Goal: Transaction & Acquisition: Subscribe to service/newsletter

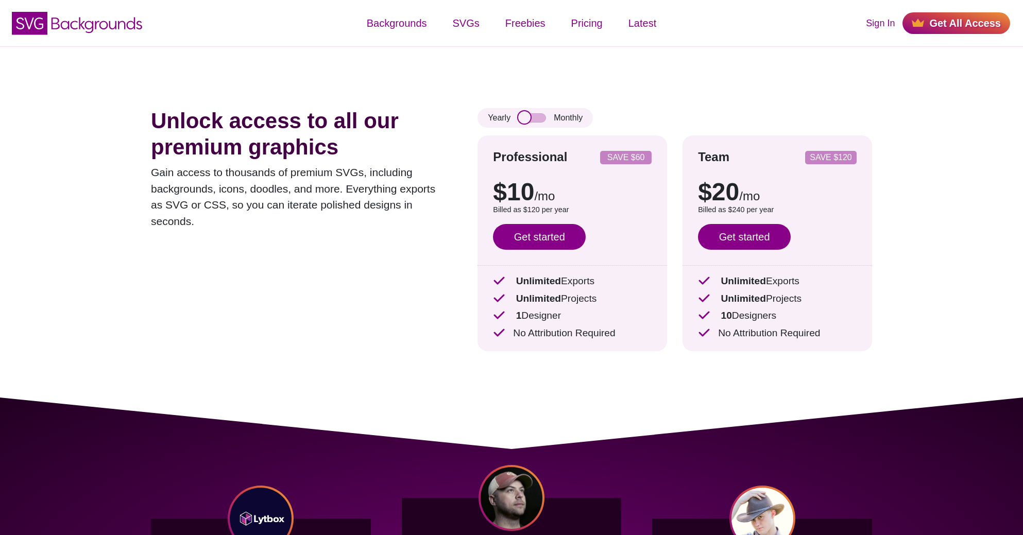
click at [525, 115] on input "checkbox" at bounding box center [532, 117] width 28 height 9
click at [528, 117] on input "checkbox" at bounding box center [532, 117] width 28 height 9
checkbox input "false"
drag, startPoint x: 528, startPoint y: 211, endPoint x: 538, endPoint y: 213, distance: 10.5
click at [538, 213] on p "Billed as $120 per year" at bounding box center [572, 209] width 159 height 11
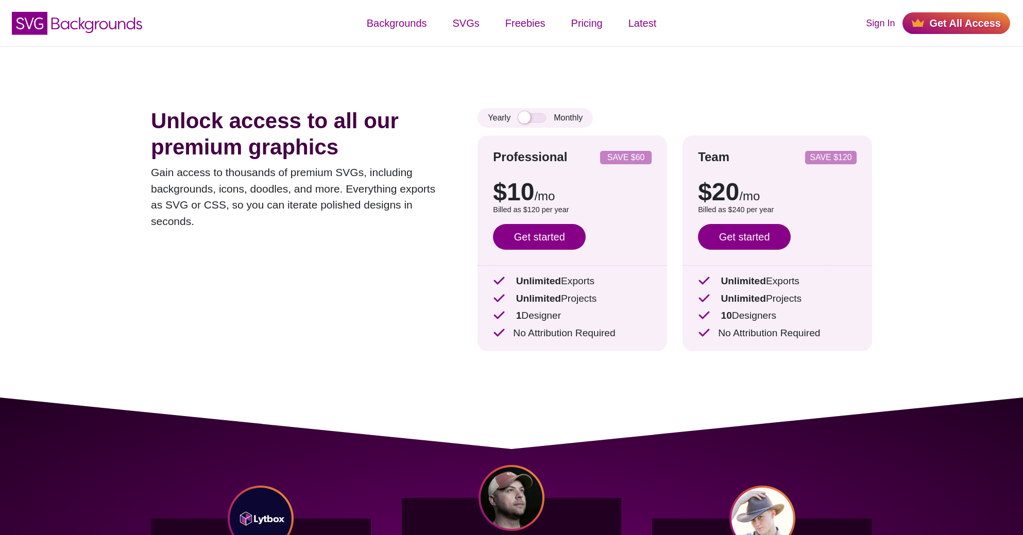
click at [327, 97] on div "Unlock access to all our premium graphics Gain access to thousands of premium S…" at bounding box center [511, 221] width 783 height 351
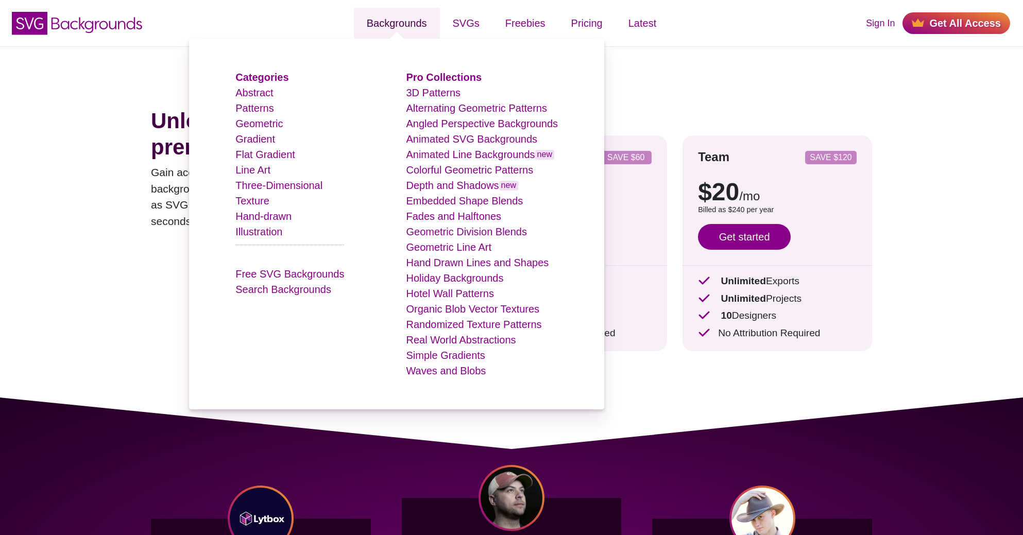
click at [392, 23] on link "Backgrounds" at bounding box center [397, 23] width 86 height 31
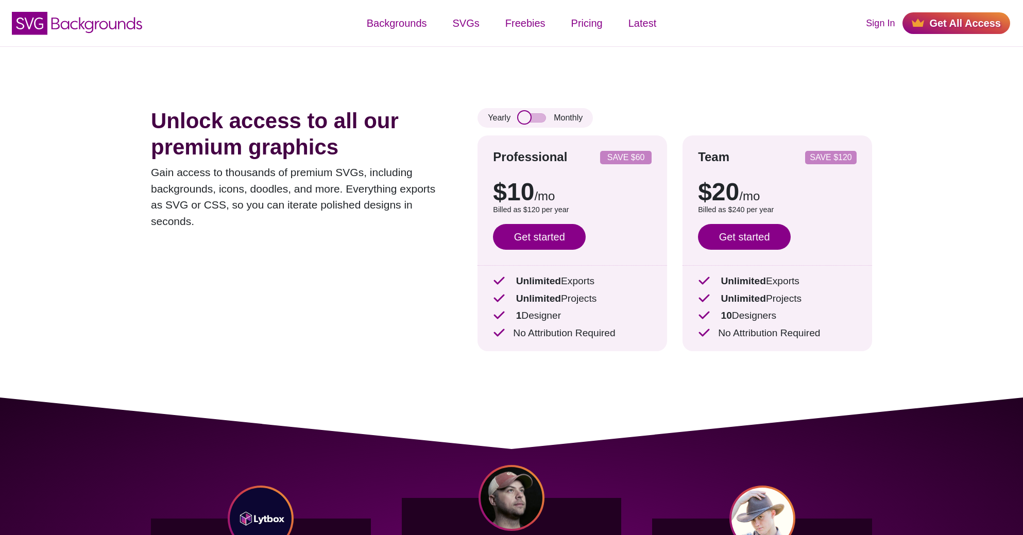
click at [538, 115] on input "checkbox" at bounding box center [532, 117] width 28 height 9
checkbox input "true"
click at [597, 20] on link "Pricing" at bounding box center [586, 23] width 57 height 31
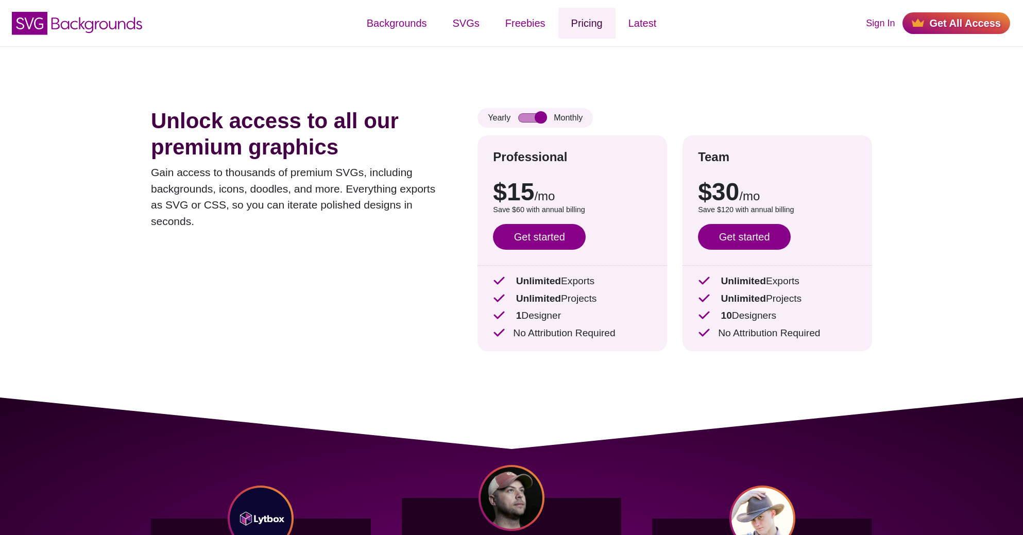
click at [588, 23] on link "Pricing" at bounding box center [586, 23] width 57 height 31
click at [536, 118] on input "checkbox" at bounding box center [532, 117] width 28 height 9
click at [537, 118] on input "checkbox" at bounding box center [532, 117] width 28 height 9
click at [539, 118] on input "checkbox" at bounding box center [532, 117] width 28 height 9
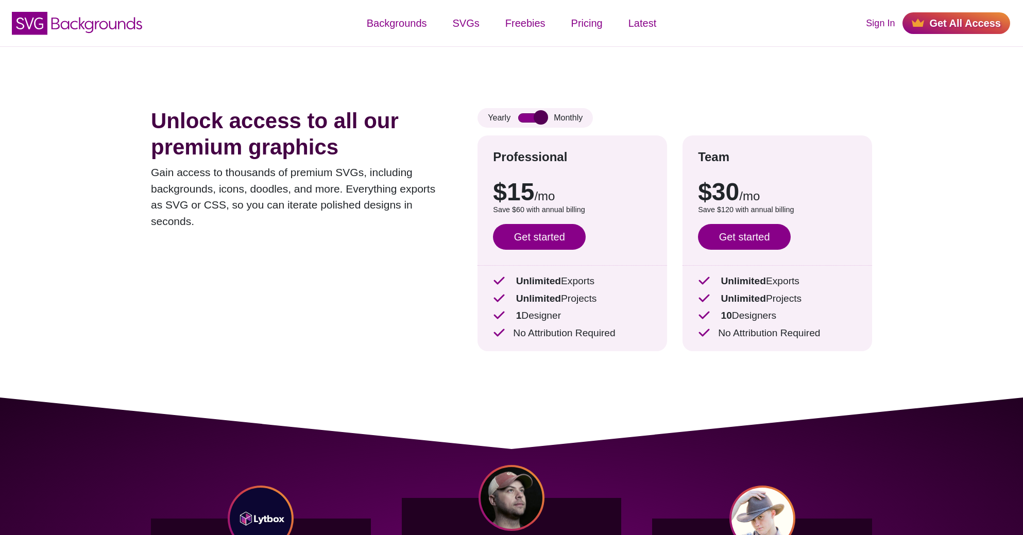
checkbox input "false"
